Goal: Information Seeking & Learning: Learn about a topic

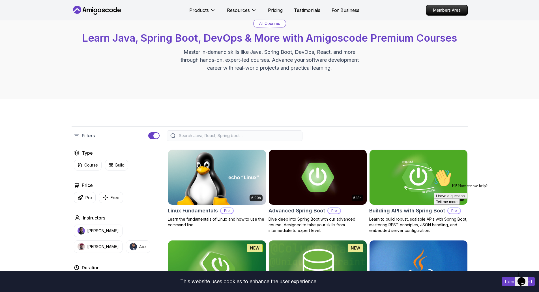
scroll to position [57, 0]
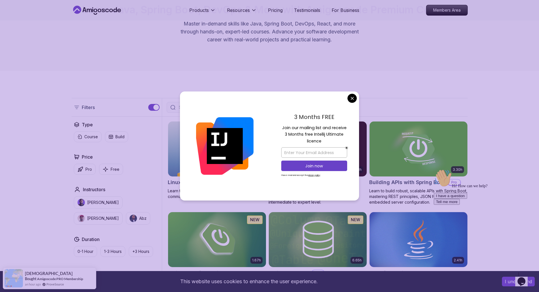
drag, startPoint x: 353, startPoint y: 97, endPoint x: 357, endPoint y: 96, distance: 5.1
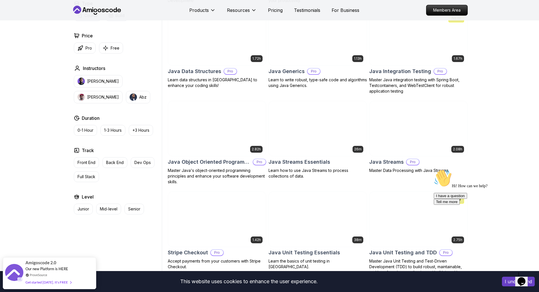
scroll to position [1388, 0]
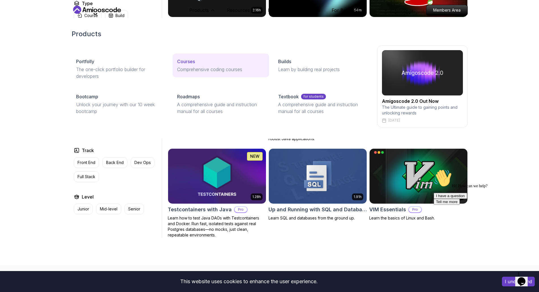
click at [187, 61] on p "Courses" at bounding box center [186, 61] width 18 height 7
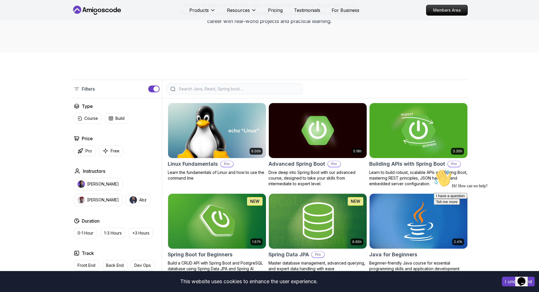
scroll to position [85, 0]
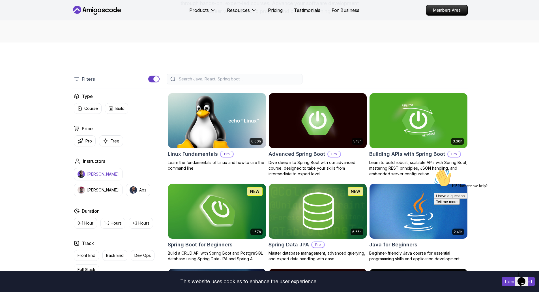
click at [99, 175] on p "Nelson Djalo" at bounding box center [103, 174] width 32 height 6
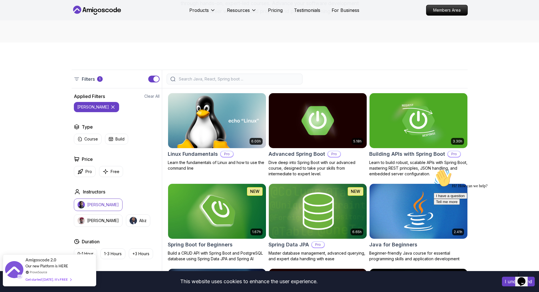
click at [52, 280] on div "Get started [DATE]. It's FREE" at bounding box center [48, 279] width 46 height 7
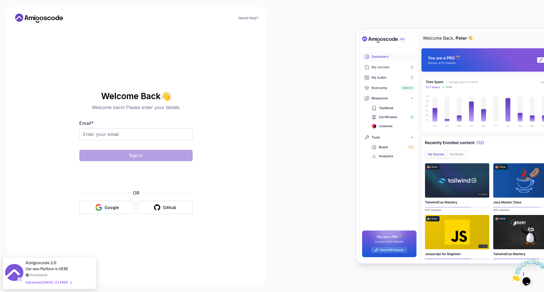
click at [511, 277] on icon "Close" at bounding box center [511, 279] width 0 height 5
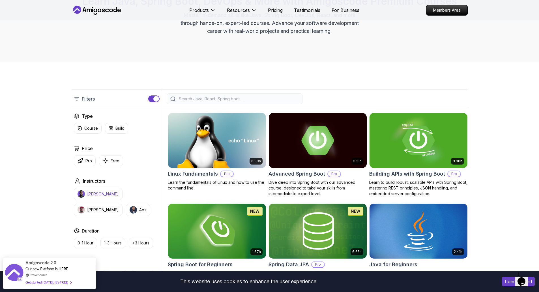
click at [97, 193] on p "Nelson Djalo" at bounding box center [103, 194] width 32 height 6
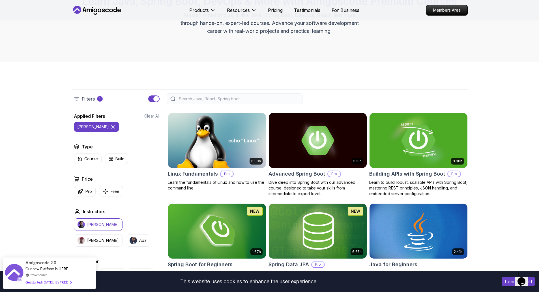
click at [404, 148] on img at bounding box center [418, 140] width 103 height 57
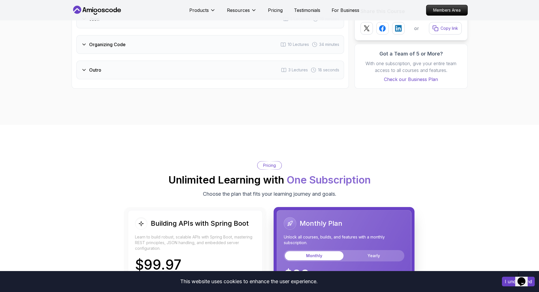
scroll to position [1076, 0]
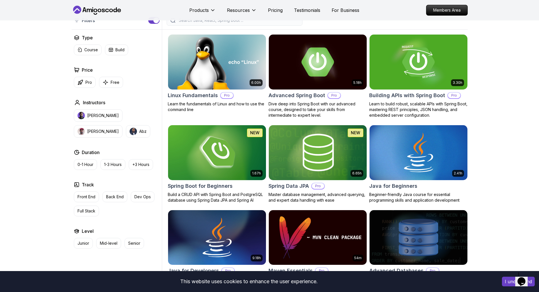
scroll to position [150, 0]
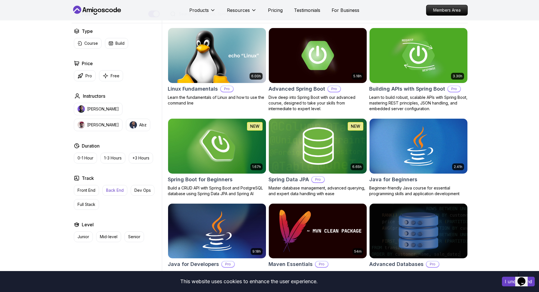
click at [118, 191] on p "Back End" at bounding box center [115, 190] width 18 height 6
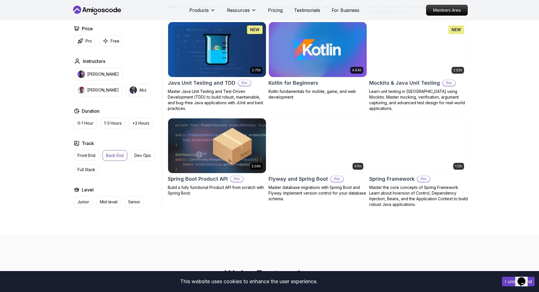
scroll to position [490, 0]
